Goal: Entertainment & Leisure: Consume media (video, audio)

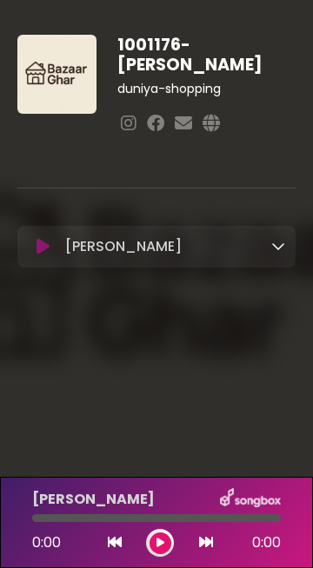
click at [273, 239] on icon at bounding box center [278, 246] width 14 height 14
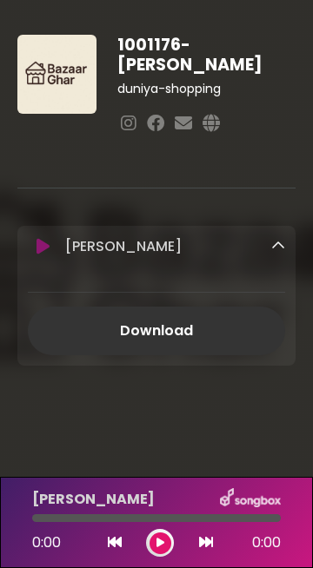
click at [196, 421] on body "× 1001176-[PERSON_NAME][GEOGRAPHIC_DATA]-shopping ×" at bounding box center [156, 284] width 313 height 568
click at [160, 544] on icon at bounding box center [160, 543] width 8 height 10
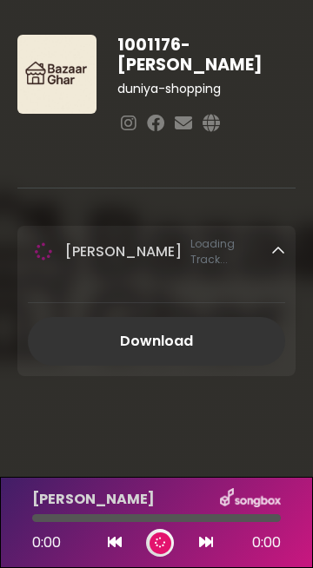
click at [274, 244] on icon at bounding box center [278, 251] width 14 height 14
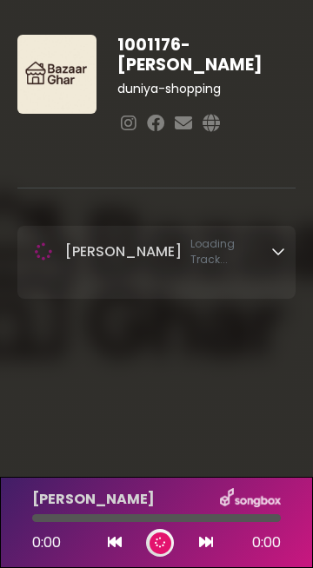
click at [275, 244] on icon at bounding box center [278, 251] width 14 height 14
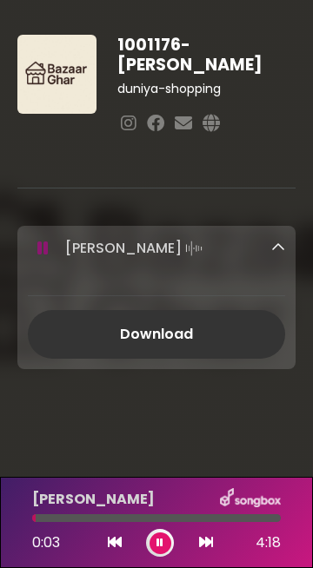
click at [209, 547] on icon at bounding box center [206, 542] width 14 height 14
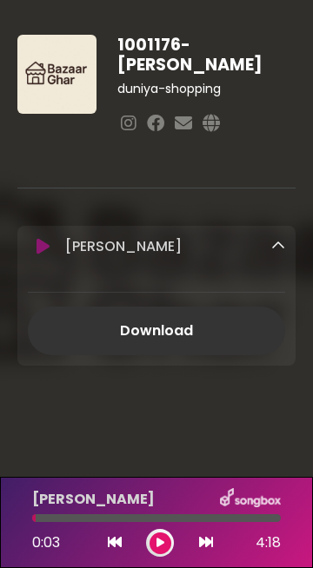
click at [39, 236] on icon at bounding box center [43, 246] width 19 height 21
